Goal: Task Accomplishment & Management: Manage account settings

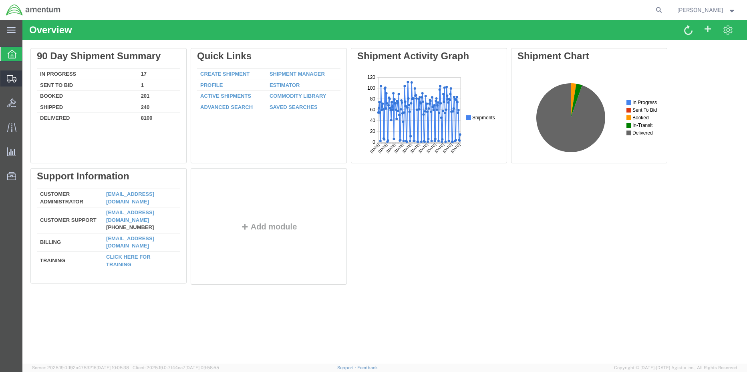
click at [0, 0] on span "Shipment Manager" at bounding box center [0, 0] width 0 height 0
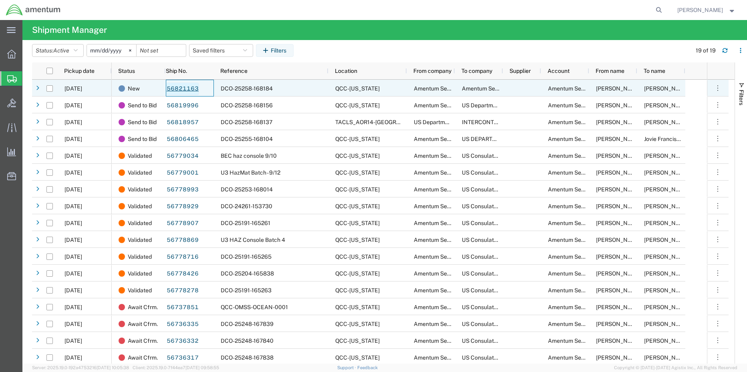
click at [185, 85] on link "56821163" at bounding box center [182, 89] width 33 height 13
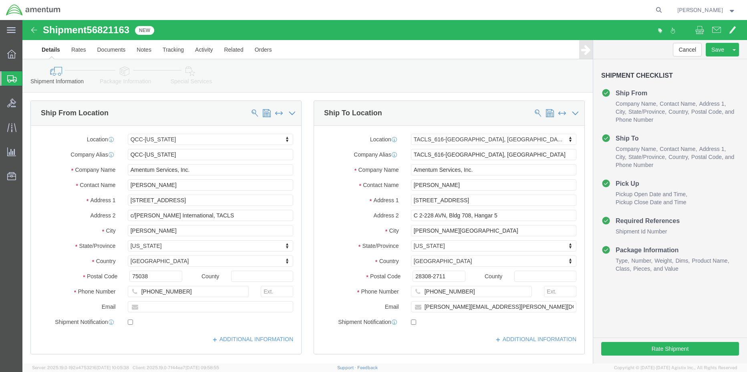
select select "42668"
select select "42712"
click icon
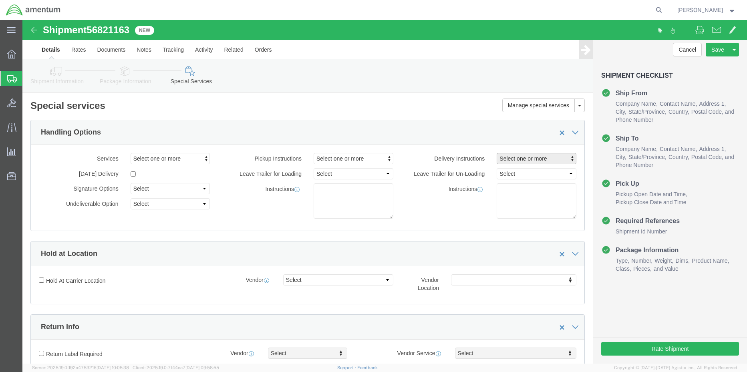
click span "Select one or more"
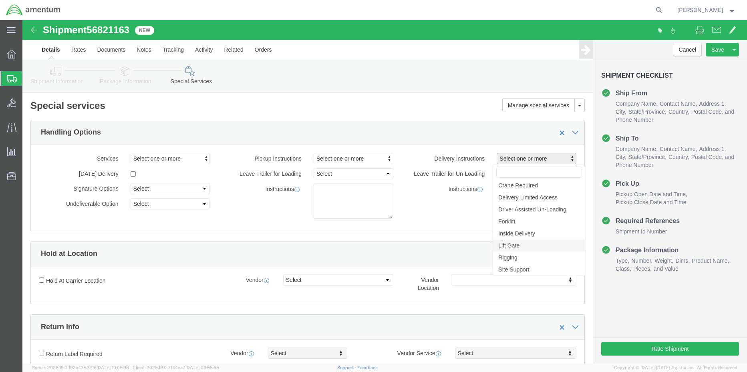
click link "Lift Gate"
select select "DELIVERY_LIFT_GATE"
click button "Rate Shipment"
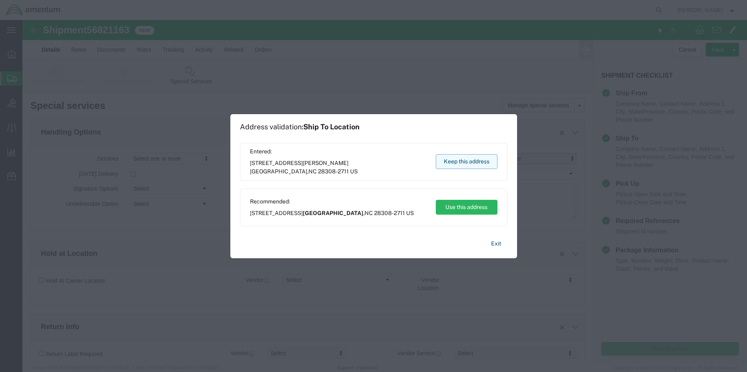
click at [471, 161] on button "Keep this address" at bounding box center [467, 161] width 62 height 15
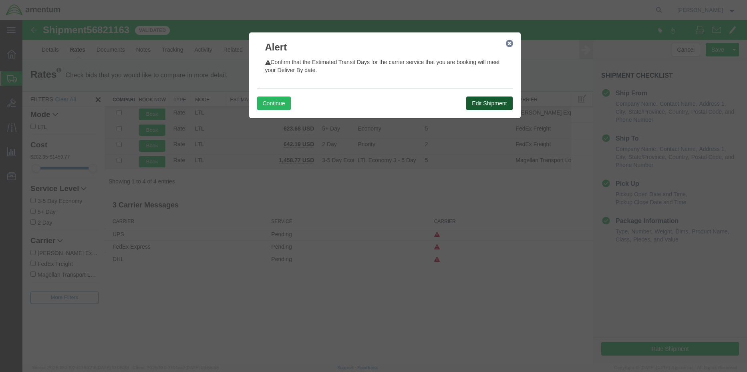
click at [505, 103] on button "Edit Shipment" at bounding box center [489, 104] width 46 height 14
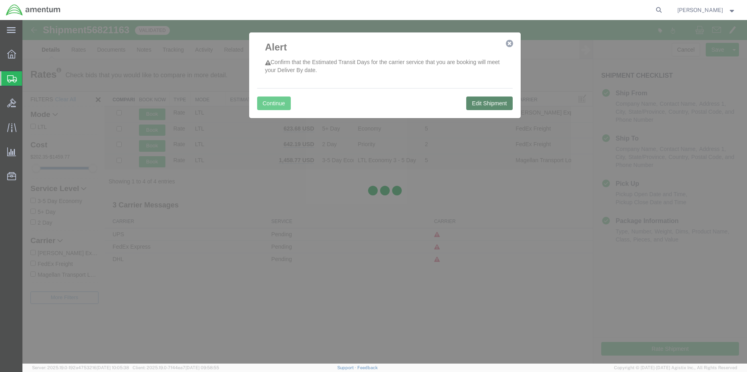
select select "42668"
select select "42712"
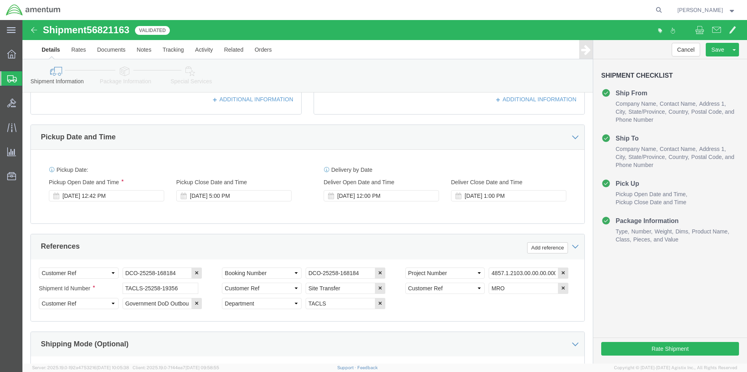
scroll to position [240, 0]
click div "[DATE] 1:00 PM"
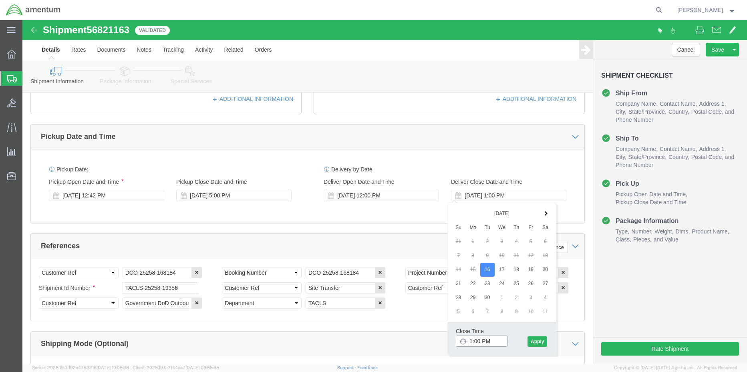
drag, startPoint x: 474, startPoint y: 322, endPoint x: 422, endPoint y: 321, distance: 52.1
click body "Shipment 56821163 4 of 4 Validated Details Rates Documents Notes Tracking Activ…"
type input "5:00 PM"
click button "Apply"
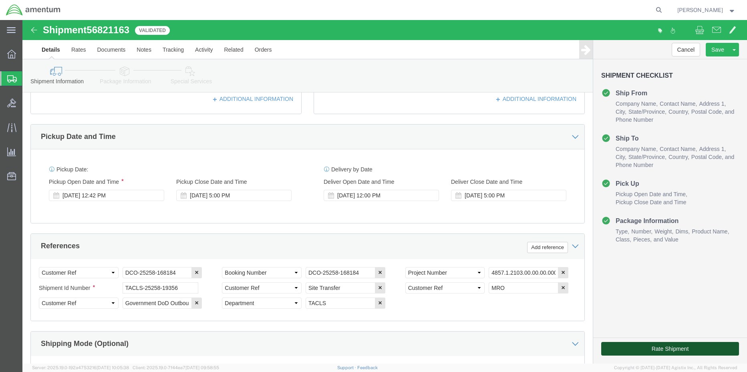
click button "Rate Shipment"
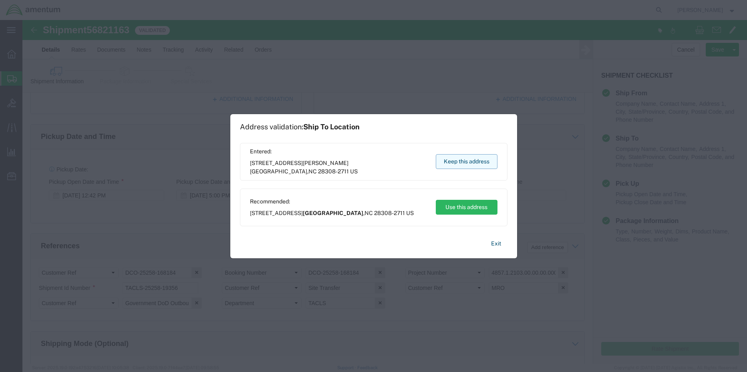
click at [473, 164] on button "Keep this address" at bounding box center [467, 161] width 62 height 15
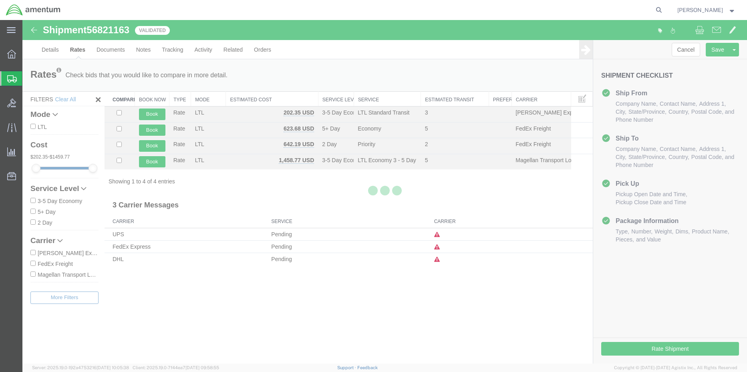
scroll to position [0, 0]
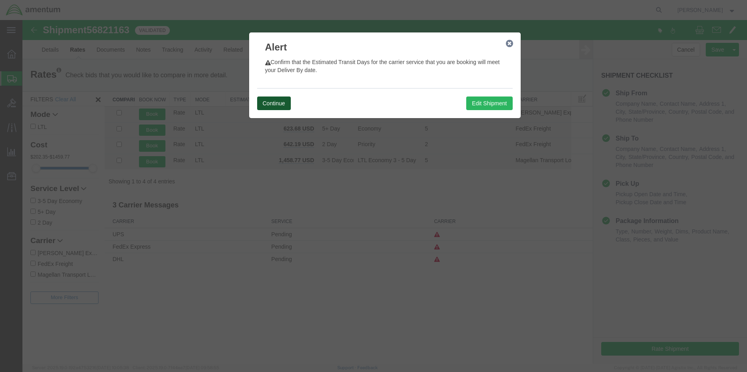
click at [282, 105] on button "Continue" at bounding box center [274, 104] width 34 height 14
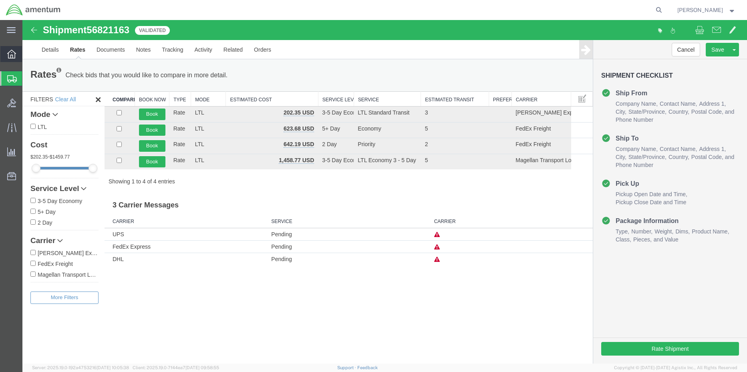
click at [8, 56] on icon at bounding box center [11, 54] width 9 height 9
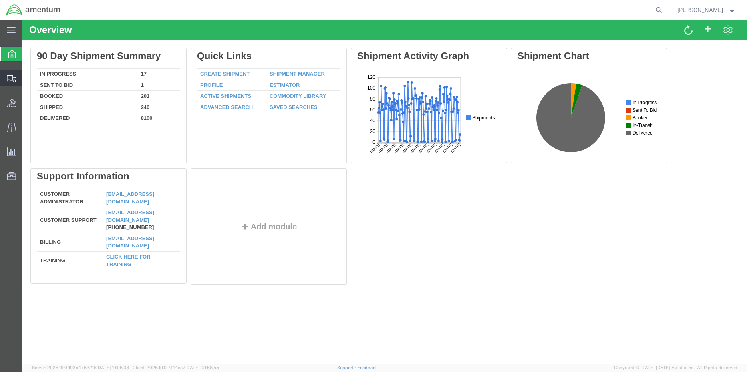
click at [7, 78] on div at bounding box center [11, 79] width 22 height 16
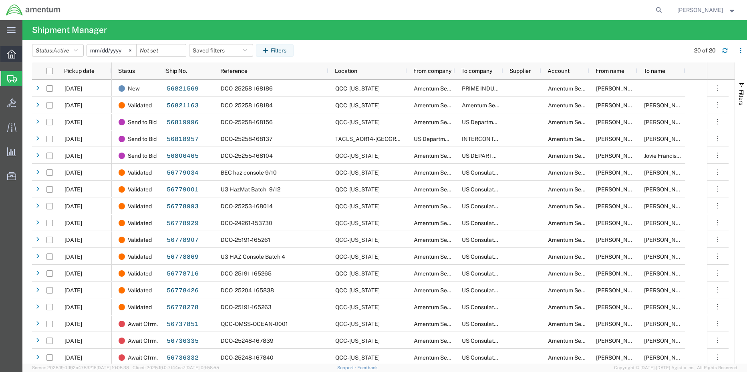
click at [10, 52] on icon at bounding box center [11, 54] width 9 height 9
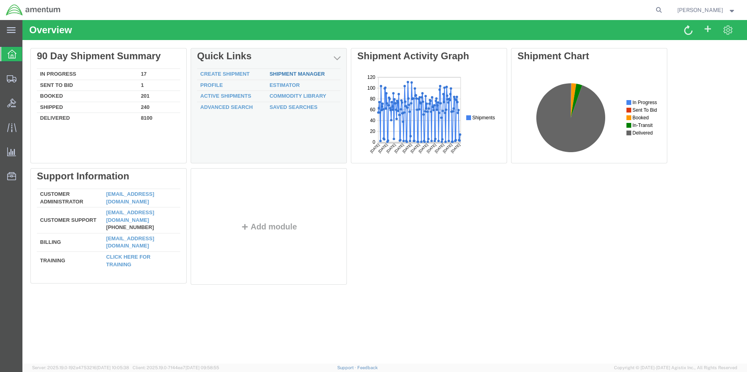
click at [294, 73] on link "Shipment Manager" at bounding box center [297, 74] width 55 height 6
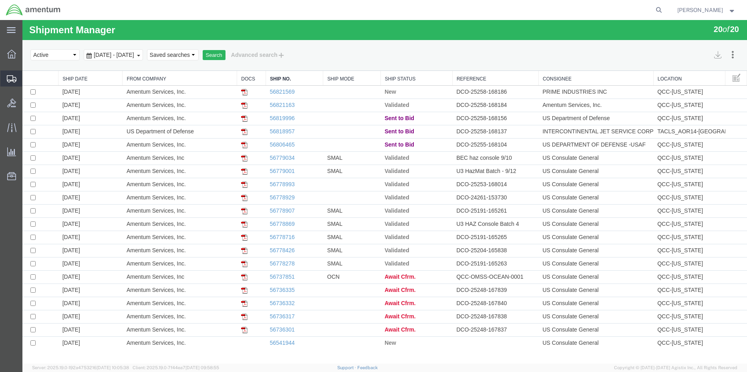
click at [0, 0] on span "Shipment Manager" at bounding box center [0, 0] width 0 height 0
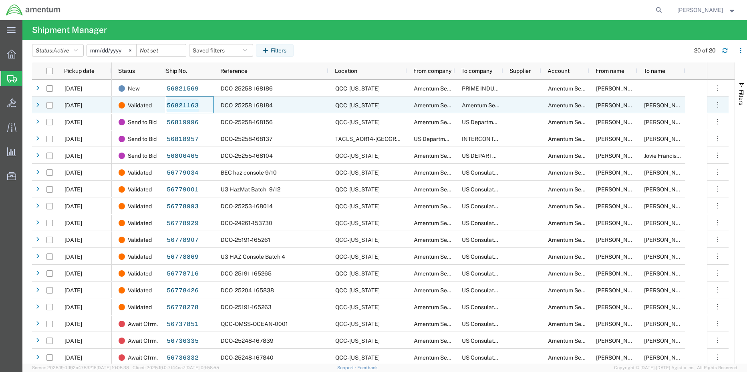
click at [175, 103] on link "56821163" at bounding box center [182, 105] width 33 height 13
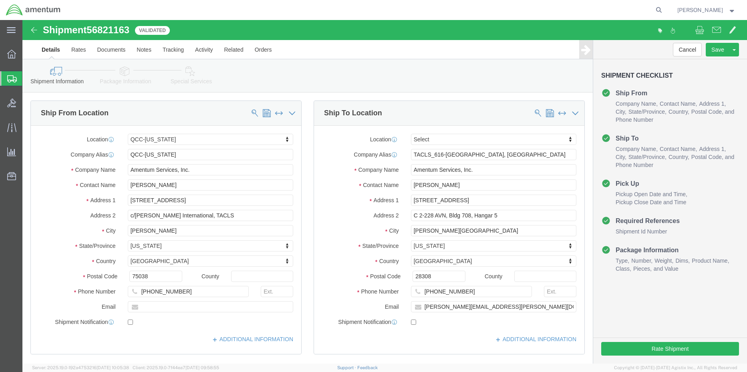
select select "42668"
select select
click button "Rate Shipment"
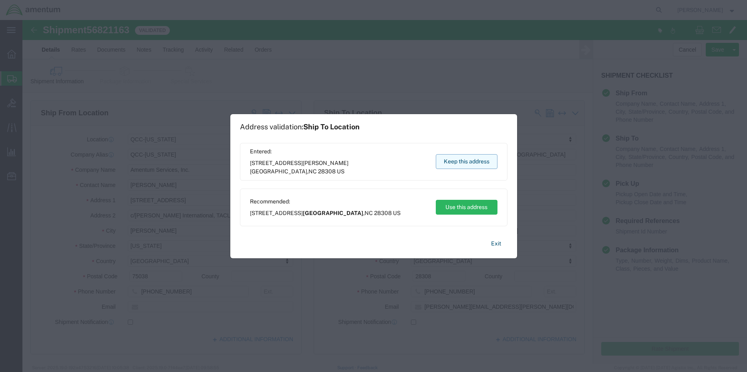
click at [462, 160] on button "Keep this address" at bounding box center [467, 161] width 62 height 15
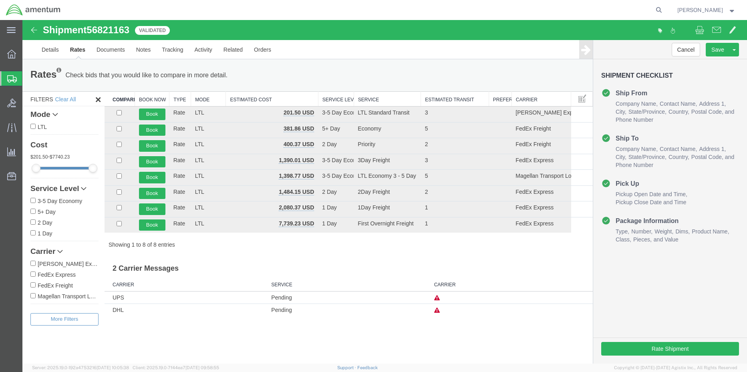
click at [33, 274] on input "FedEx Express" at bounding box center [32, 274] width 5 height 5
checkbox input "true"
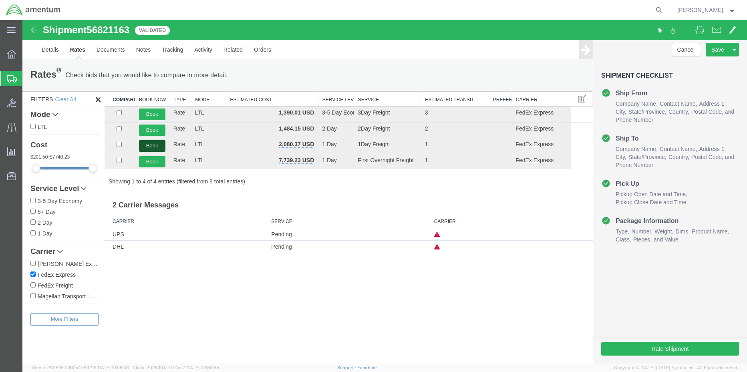
click at [145, 146] on button "Book" at bounding box center [152, 146] width 26 height 12
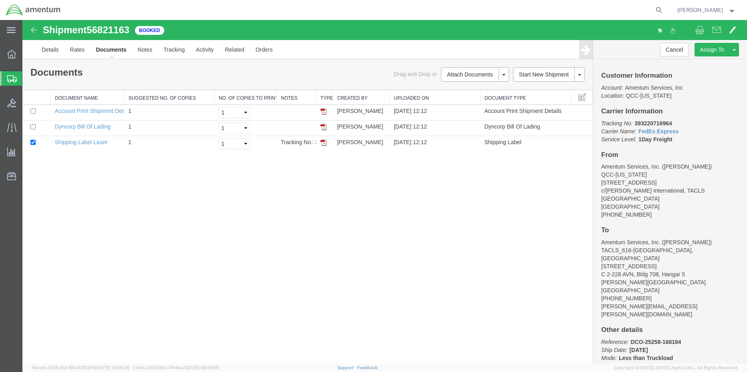
click at [660, 121] on b "393220718964" at bounding box center [653, 123] width 37 height 6
click at [659, 121] on b "393220718964" at bounding box center [653, 123] width 37 height 6
copy b "393220718964"
click at [323, 144] on img at bounding box center [323, 142] width 6 height 6
click at [50, 53] on link "Details" at bounding box center [50, 49] width 28 height 19
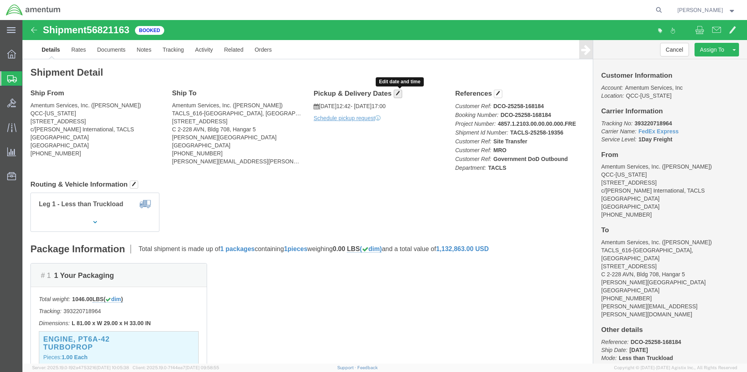
click span "button"
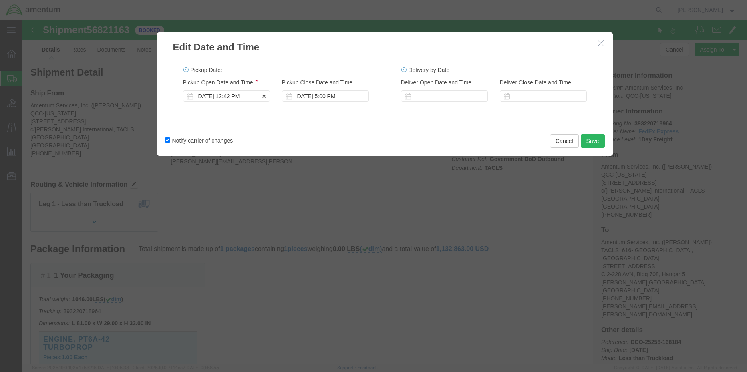
click div "[DATE] 12:42 PM"
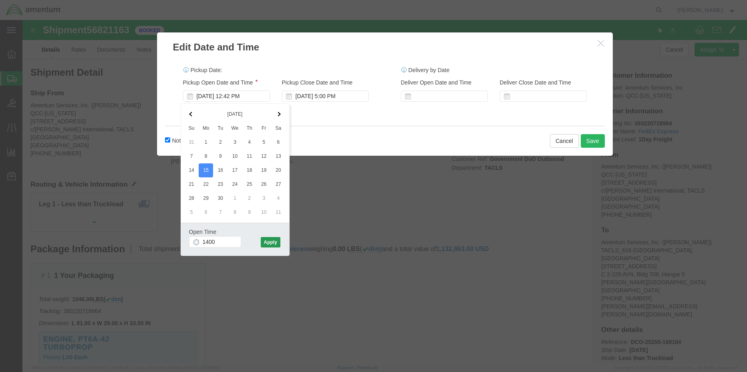
type input "2:00 PM"
click div "Open Time 2:00 PM [DATE] 12:42 PM - [DATE] 12:42 PM Cancel Apply"
click button "Apply"
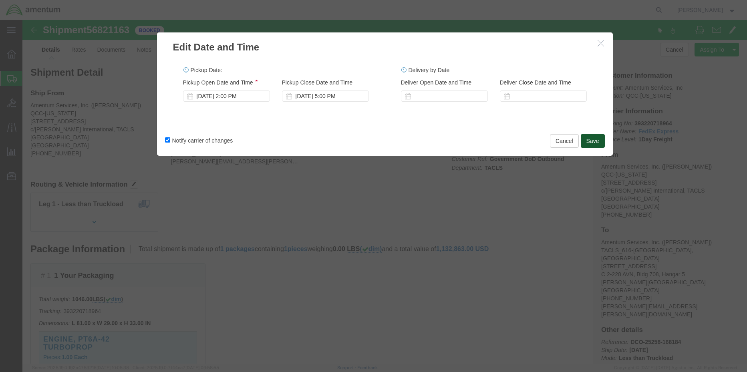
click button "Save"
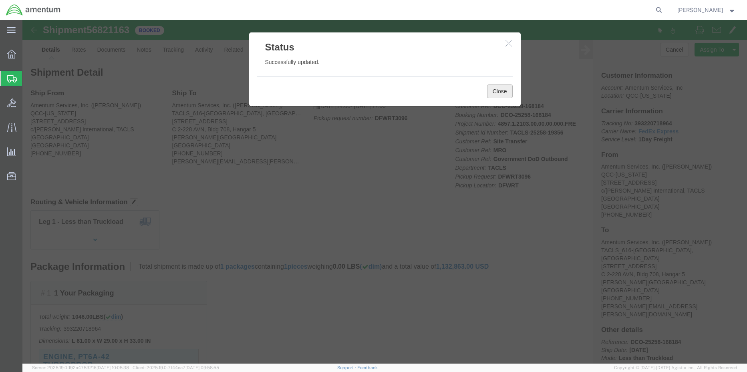
click button "Close"
